Goal: Transaction & Acquisition: Purchase product/service

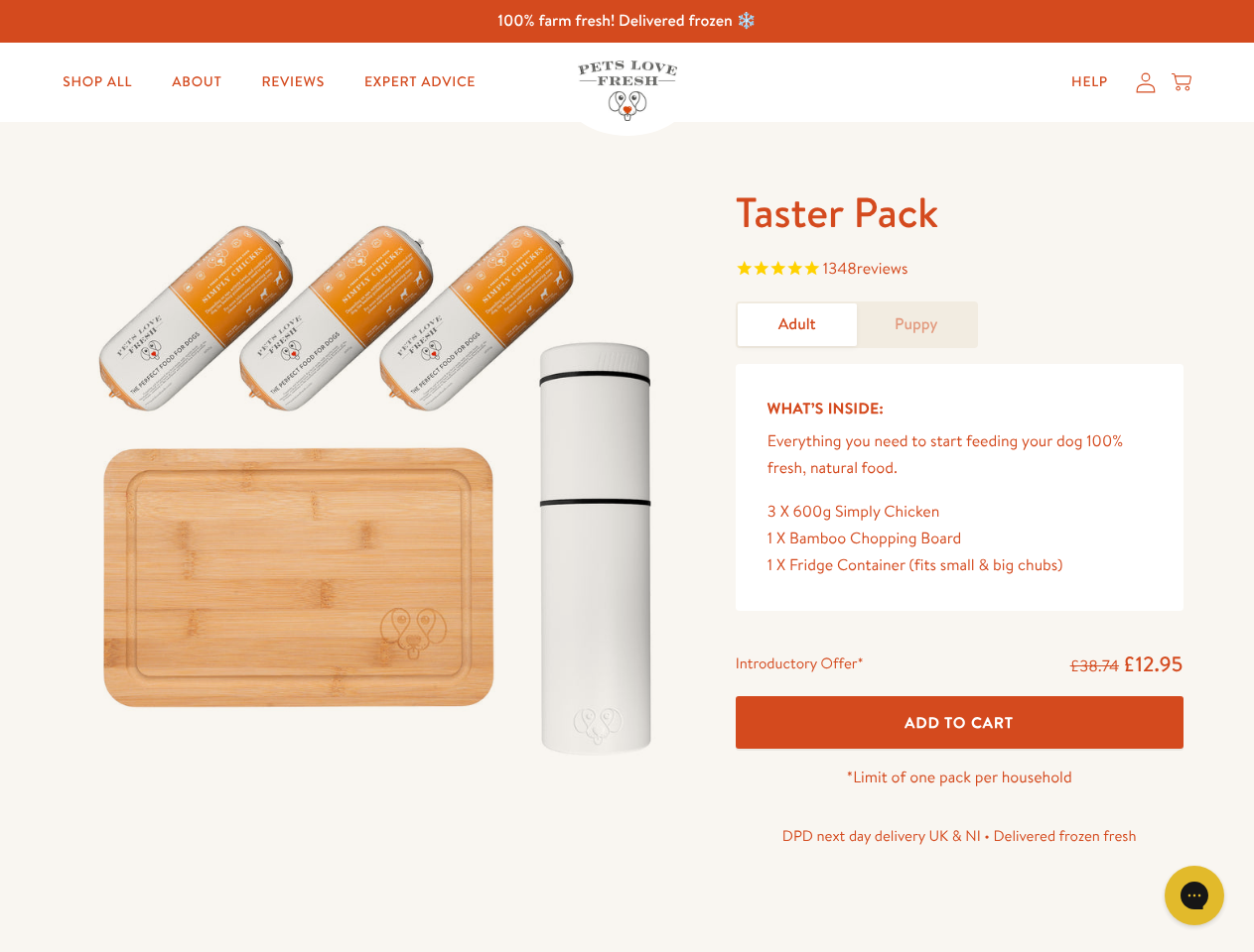
click at [626, 476] on img at bounding box center [379, 480] width 616 height 591
click at [958, 271] on span "1348 reviews" at bounding box center [959, 271] width 448 height 30
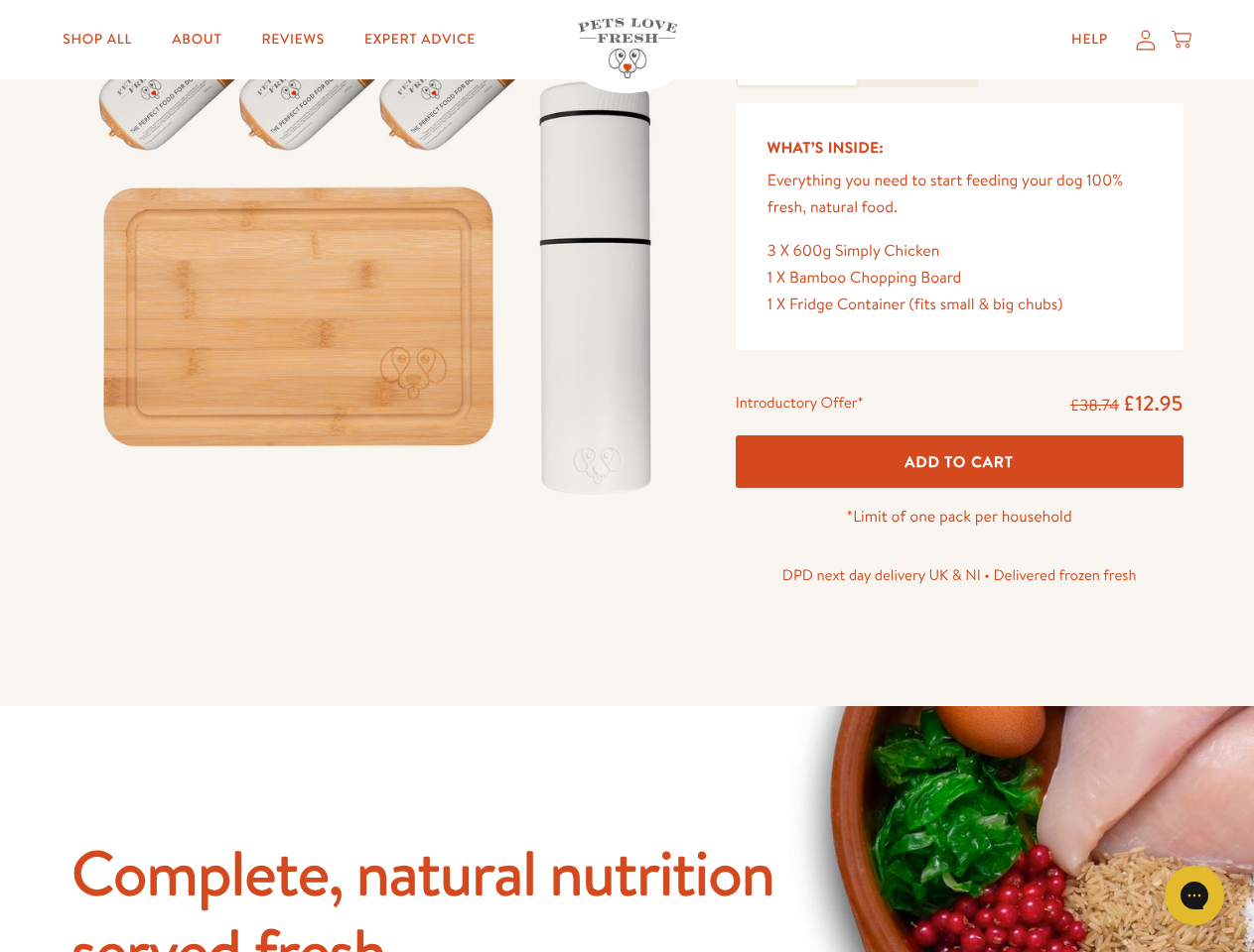
click at [1194, 896] on icon "Open gorgias live chat" at bounding box center [1193, 895] width 19 height 19
